Goal: Task Accomplishment & Management: Use online tool/utility

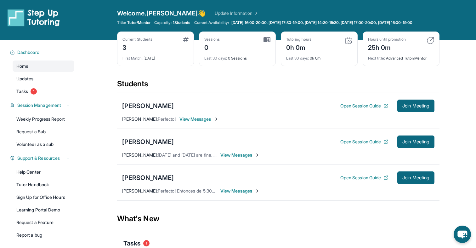
scroll to position [17, 0]
click at [225, 180] on span "Join Meeting" at bounding box center [416, 178] width 27 height 4
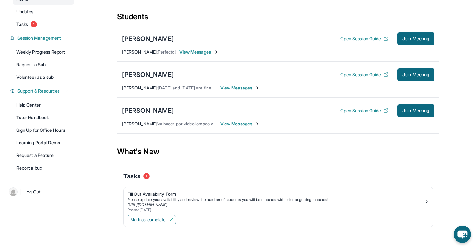
scroll to position [70, 0]
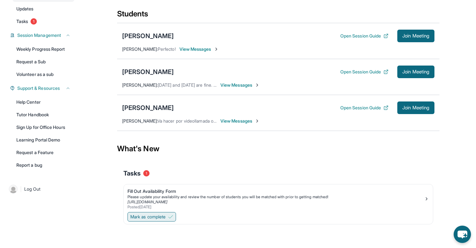
click at [171, 218] on button "Mark as complete" at bounding box center [152, 216] width 49 height 9
